Goal: Task Accomplishment & Management: Manage account settings

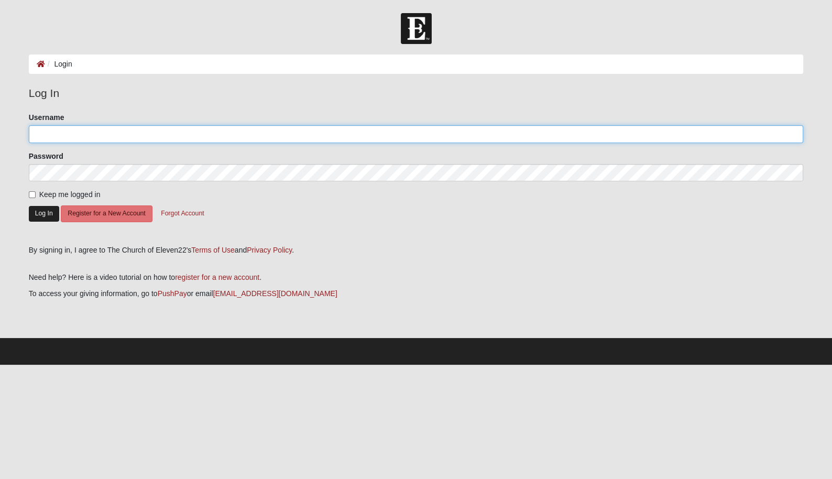
type input "gldarter"
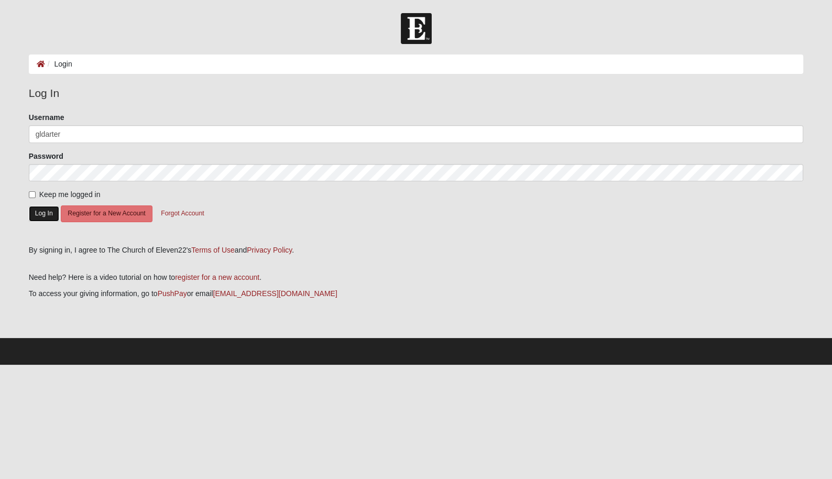
click at [42, 213] on button "Log In" at bounding box center [44, 213] width 30 height 15
